Goal: Task Accomplishment & Management: Use online tool/utility

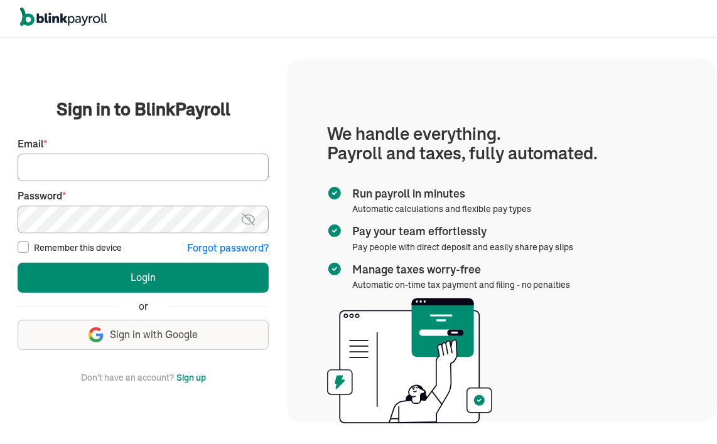
type input "vincentwilson298@gmail.com"
click at [24, 251] on input "Remember this device" at bounding box center [23, 247] width 11 height 11
checkbox input "true"
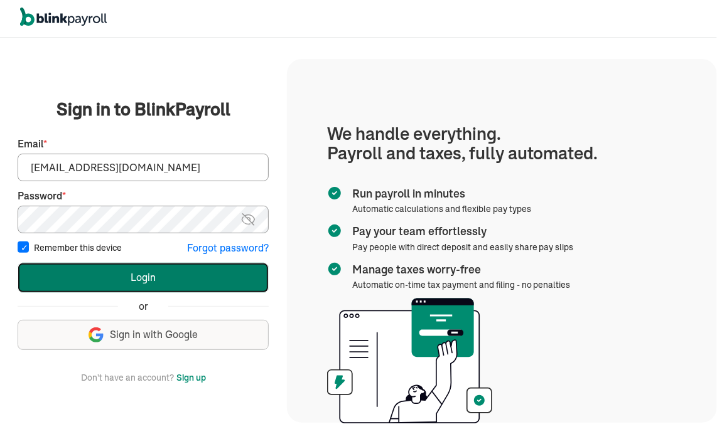
click at [203, 279] on button "Login" at bounding box center [143, 278] width 251 height 30
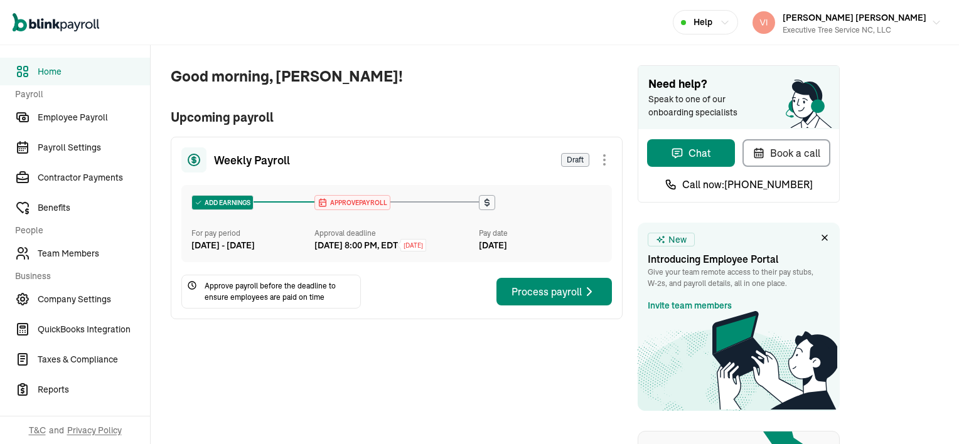
click at [605, 157] on div at bounding box center [604, 159] width 15 height 15
drag, startPoint x: 568, startPoint y: 63, endPoint x: 560, endPoint y: 77, distance: 16.0
click at [560, 79] on div "Good morning, Vincent Wilson! Upcoming payroll Weekly Payroll Draft ADD EARNING…" at bounding box center [387, 356] width 472 height 623
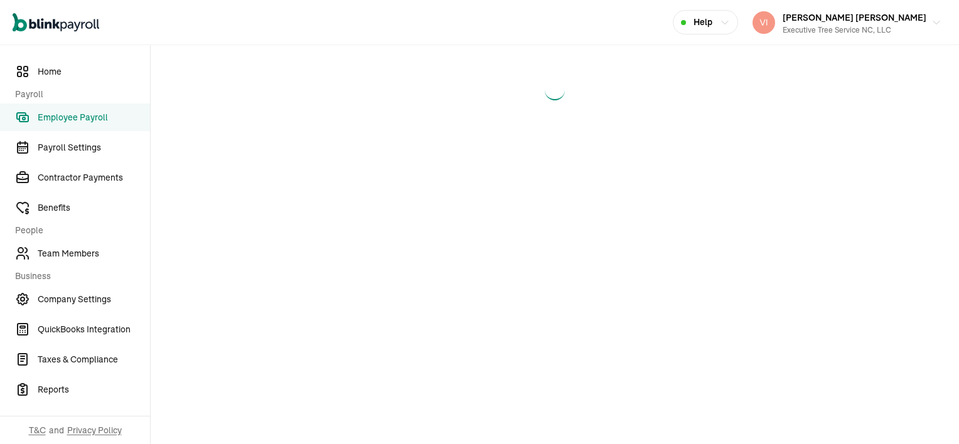
select select "direct_deposit"
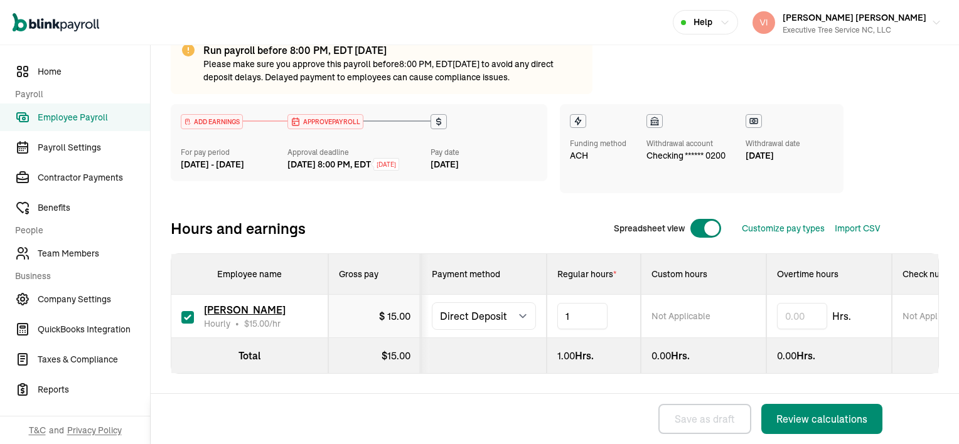
type input "13"
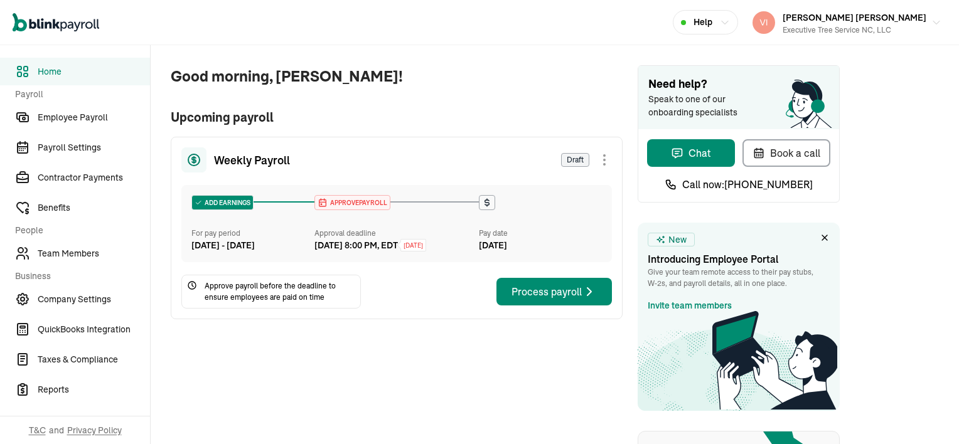
click at [605, 157] on div at bounding box center [604, 159] width 15 height 15
click at [560, 79] on div "Good morning, Vincent Wilson! Upcoming payroll Weekly Payroll Draft ADD EARNING…" at bounding box center [387, 356] width 472 height 623
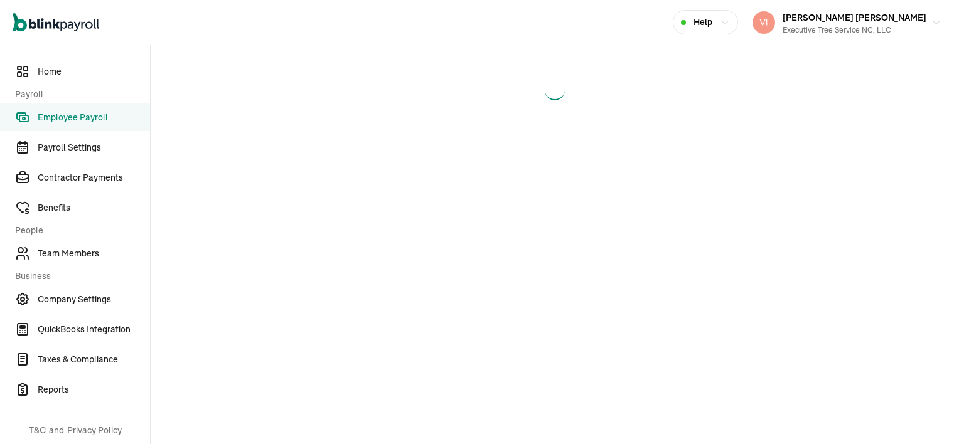
select select "direct_deposit"
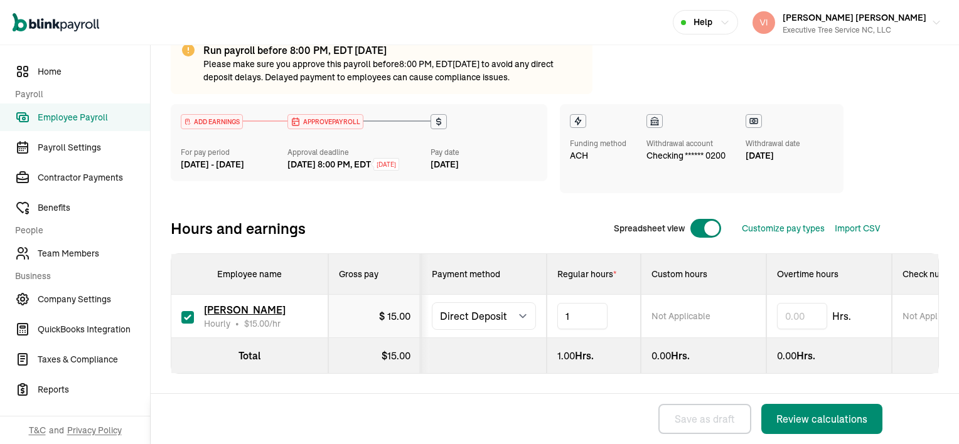
type input "13"
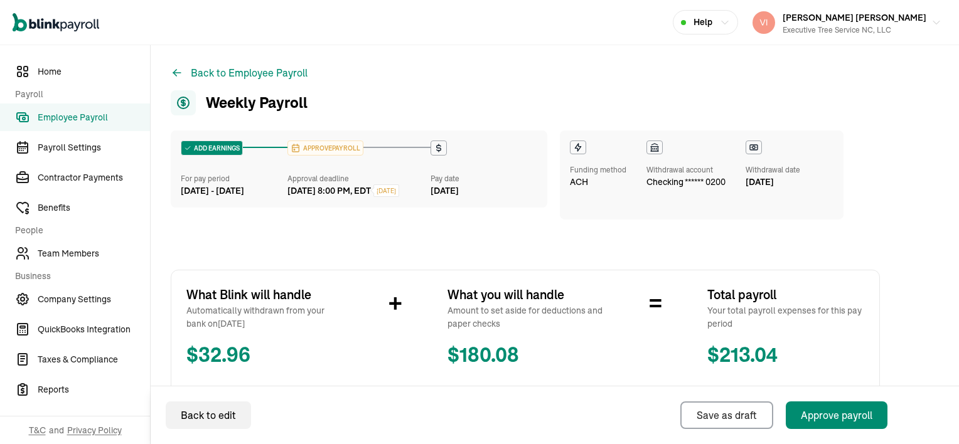
scroll to position [289, 0]
